Goal: Task Accomplishment & Management: Manage account settings

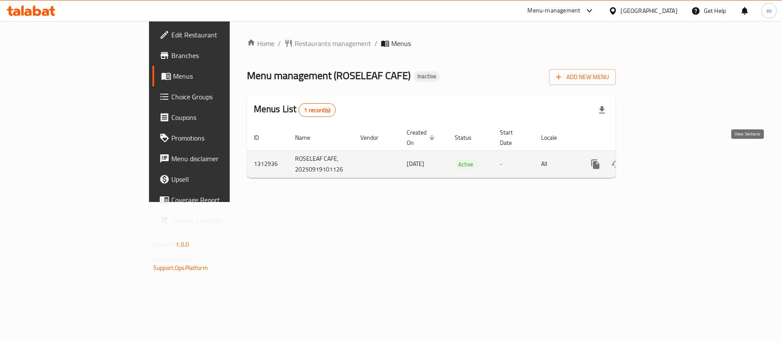
click at [662, 159] on icon "enhanced table" at bounding box center [657, 164] width 10 height 10
click at [661, 161] on icon "enhanced table" at bounding box center [657, 165] width 8 height 8
click at [640, 161] on icon "enhanced table" at bounding box center [637, 165] width 6 height 8
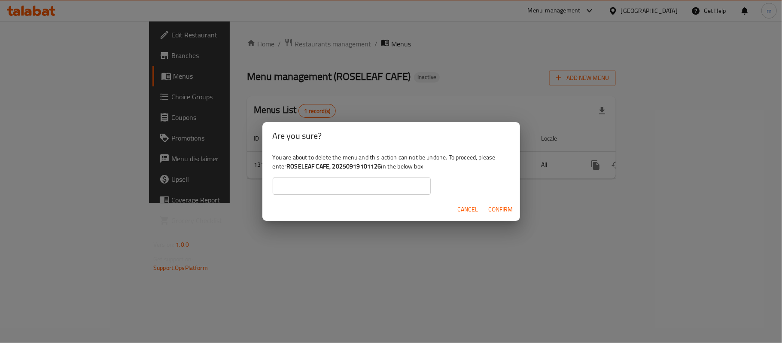
click at [495, 207] on span "Confirm" at bounding box center [501, 209] width 24 height 11
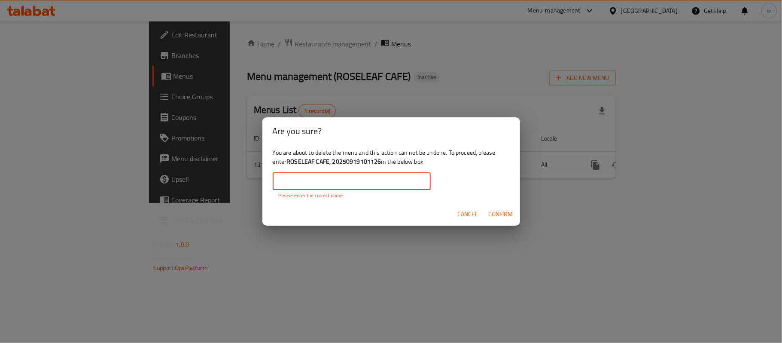
click at [345, 184] on input "text" at bounding box center [352, 181] width 158 height 17
click at [642, 272] on div "Are you sure? You are about to delete the menu and this action can not be undon…" at bounding box center [391, 171] width 782 height 343
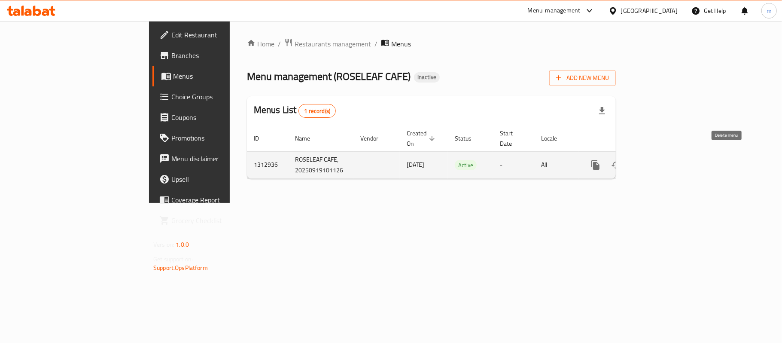
click at [640, 161] on icon "enhanced table" at bounding box center [637, 165] width 6 height 8
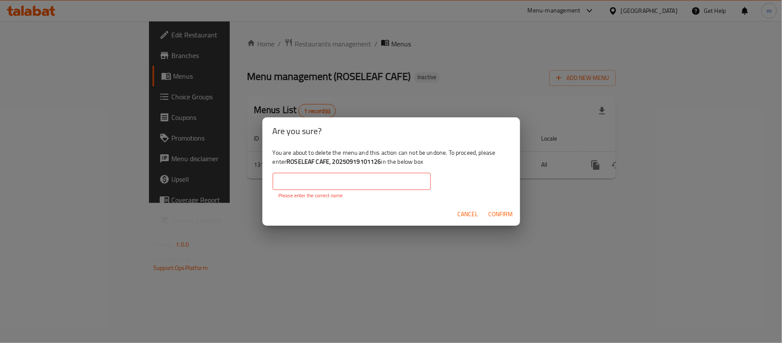
click at [664, 213] on div "Are you sure? You are about to delete the menu and this action can not be undon…" at bounding box center [391, 171] width 782 height 343
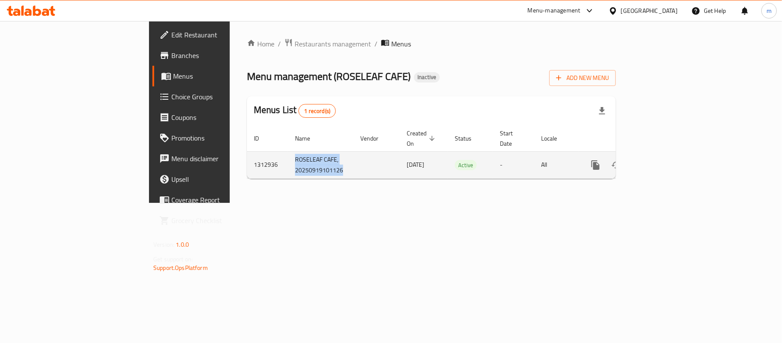
drag, startPoint x: 194, startPoint y: 150, endPoint x: 277, endPoint y: 162, distance: 83.8
click at [277, 162] on tr "1312936 ROSELEAF CAFE, 20250919101126 19/09/2025 Active - All" at bounding box center [461, 164] width 428 height 27
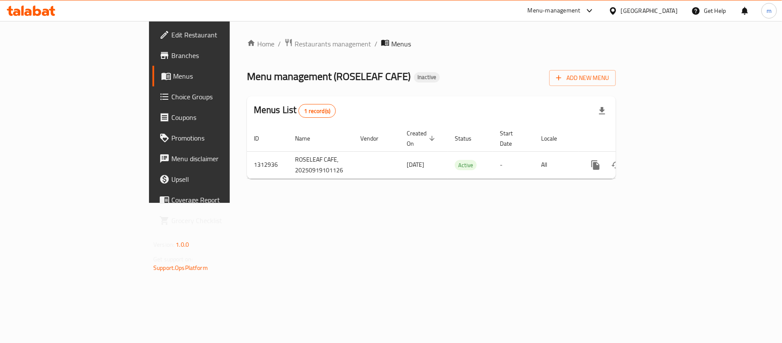
click at [263, 203] on div "Home / Restaurants management / Menus Menu management ( ROSELEAF CAFE ) Inactiv…" at bounding box center [431, 112] width 403 height 182
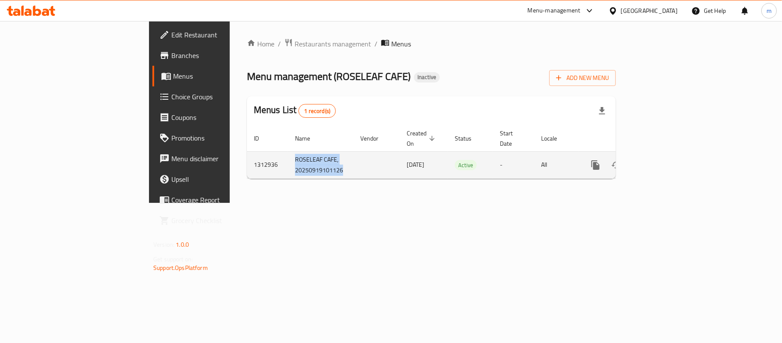
drag, startPoint x: 196, startPoint y: 150, endPoint x: 246, endPoint y: 158, distance: 50.9
click at [288, 158] on td "ROSELEAF CAFE, 20250919101126" at bounding box center [320, 164] width 65 height 27
copy td "ROSELEAF CAFE, 20250919101126"
click at [640, 161] on icon "enhanced table" at bounding box center [637, 165] width 6 height 8
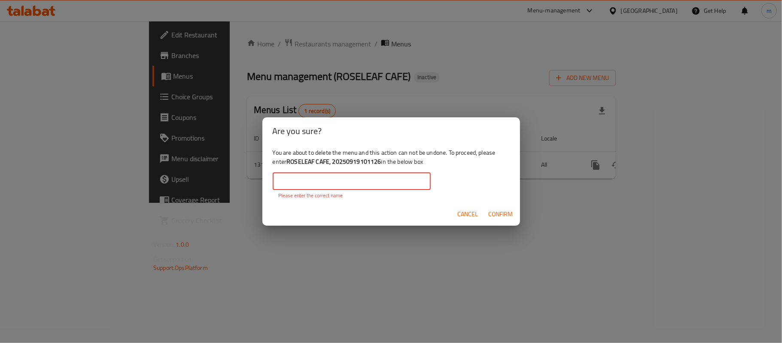
click at [337, 179] on input "text" at bounding box center [352, 181] width 158 height 17
paste input "ROSELEAF CAFE, 20250919101126"
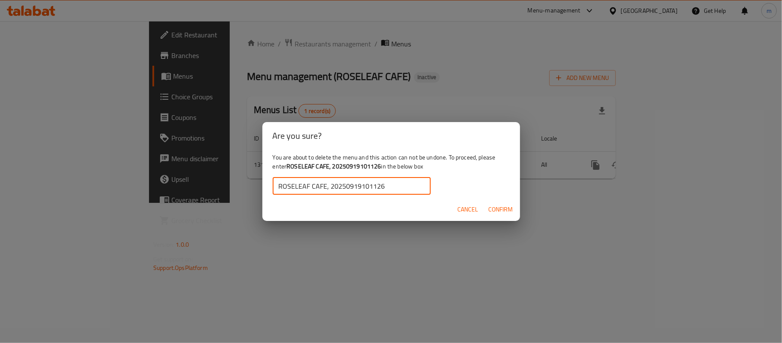
type input "ROSELEAF CAFE, 20250919101126"
click at [500, 204] on span "Confirm" at bounding box center [501, 209] width 24 height 11
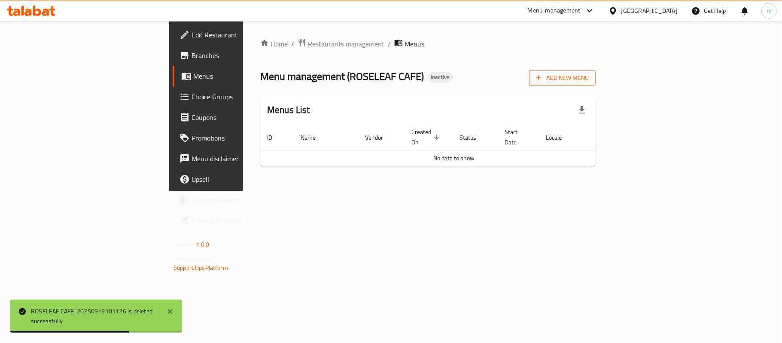
click at [589, 76] on span "Add New Menu" at bounding box center [562, 78] width 53 height 11
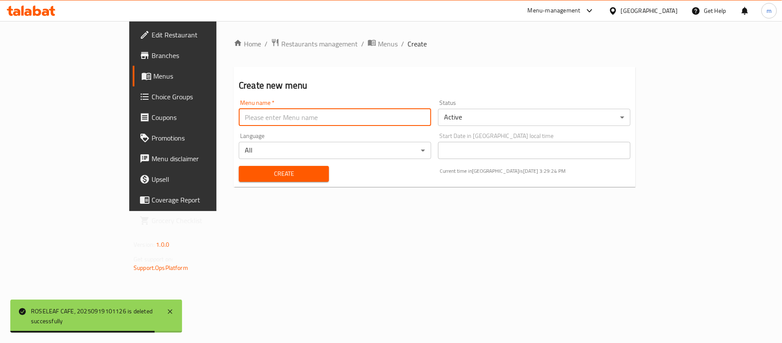
click at [239, 116] on input "text" at bounding box center [335, 117] width 192 height 17
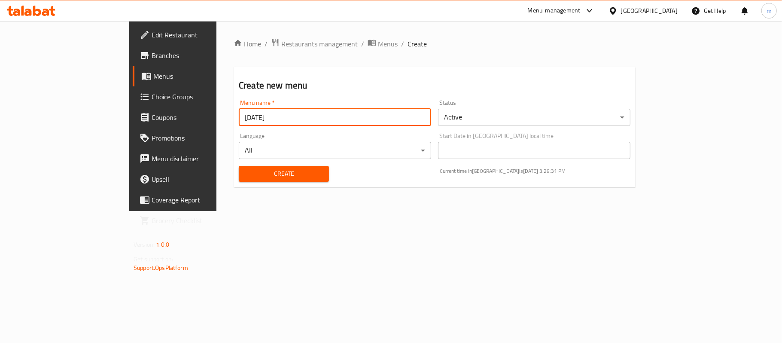
type input "[DATE]"
click at [246, 179] on span "Create" at bounding box center [284, 173] width 76 height 11
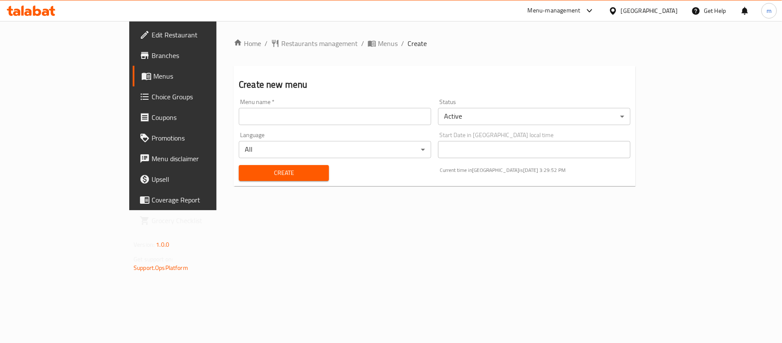
click at [153, 73] on span "Menus" at bounding box center [203, 76] width 100 height 10
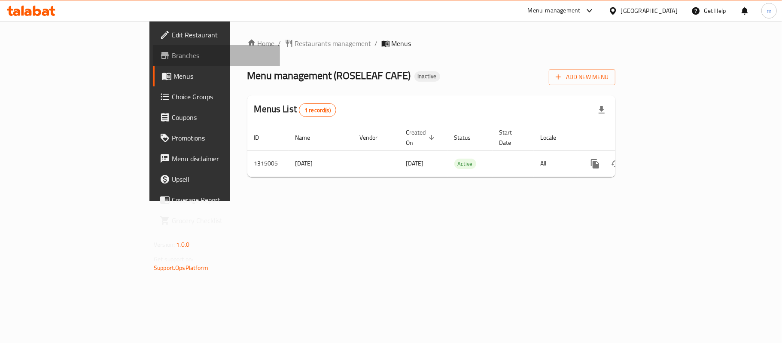
click at [172, 52] on span "Branches" at bounding box center [222, 55] width 101 height 10
